Goal: Transaction & Acquisition: Purchase product/service

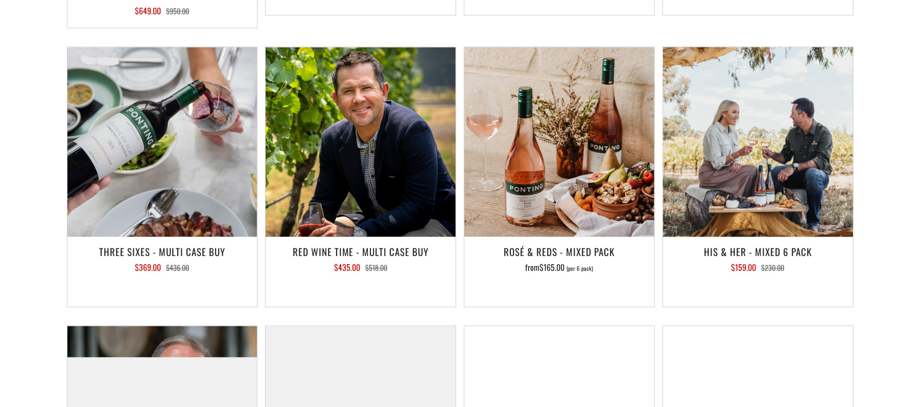
scroll to position [1366, 0]
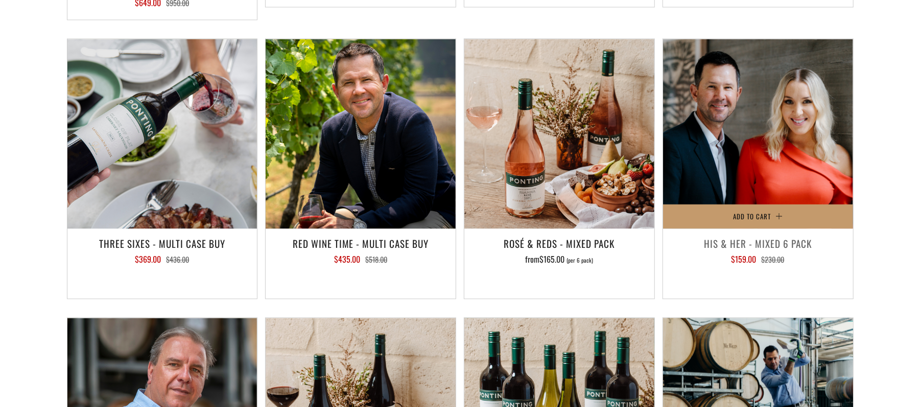
click at [723, 96] on img at bounding box center [758, 134] width 190 height 190
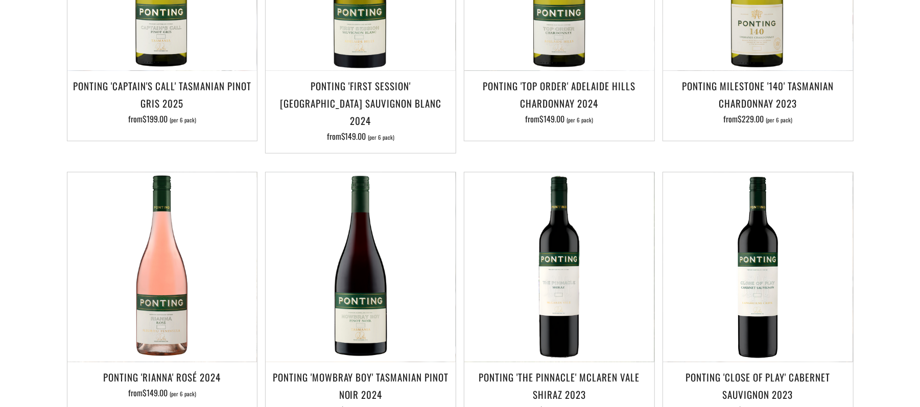
scroll to position [386, 0]
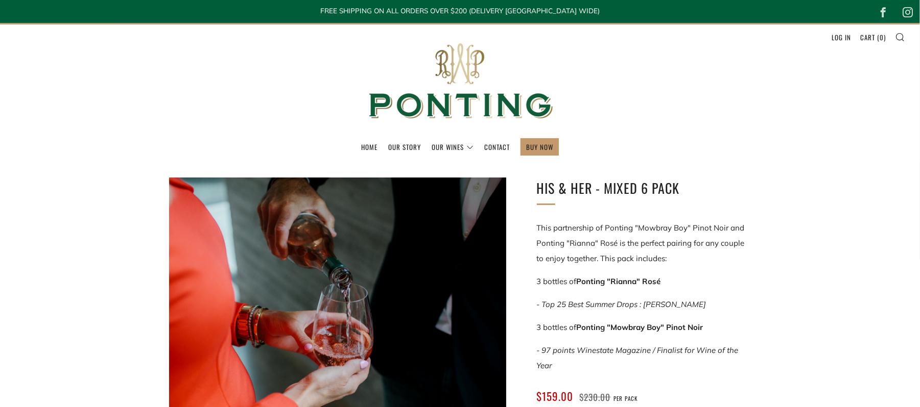
drag, startPoint x: 536, startPoint y: 282, endPoint x: 715, endPoint y: 321, distance: 183.4
click at [715, 321] on div "This partnership of Ponting "Mowbray Boy" Pinot Noir and Ponting "Rianna" Rosé …" at bounding box center [644, 297] width 214 height 153
copy div "3 bottles of Ponting "Rianna" Rosé - Top 25 Best Summer Drops : [PERSON_NAME] 3…"
